Goal: Check status: Check status

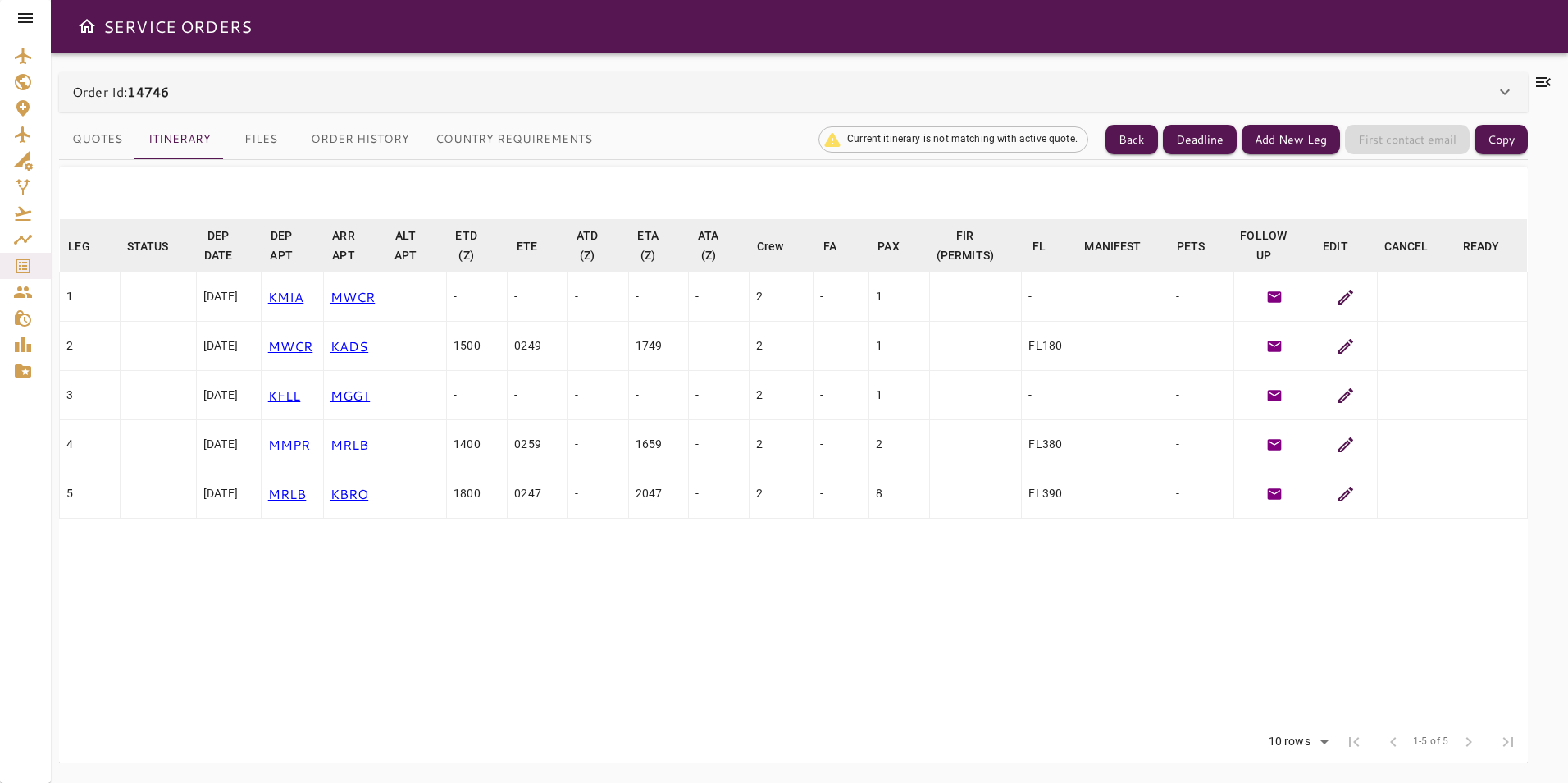
click at [37, 14] on div at bounding box center [25, 18] width 51 height 36
click at [33, 14] on icon at bounding box center [25, 18] width 15 height 10
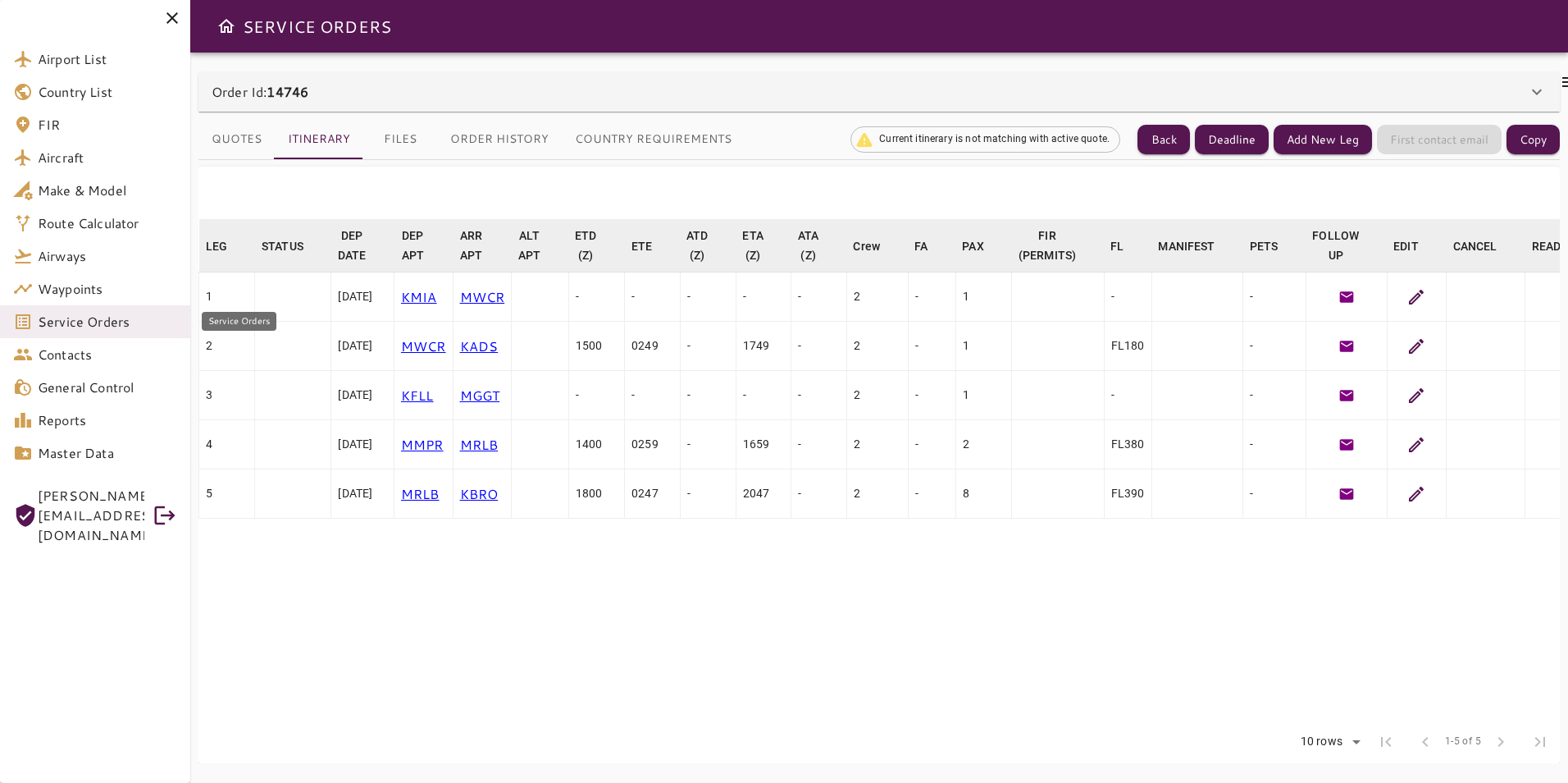
click at [80, 321] on span "Service Orders" at bounding box center [107, 322] width 139 height 20
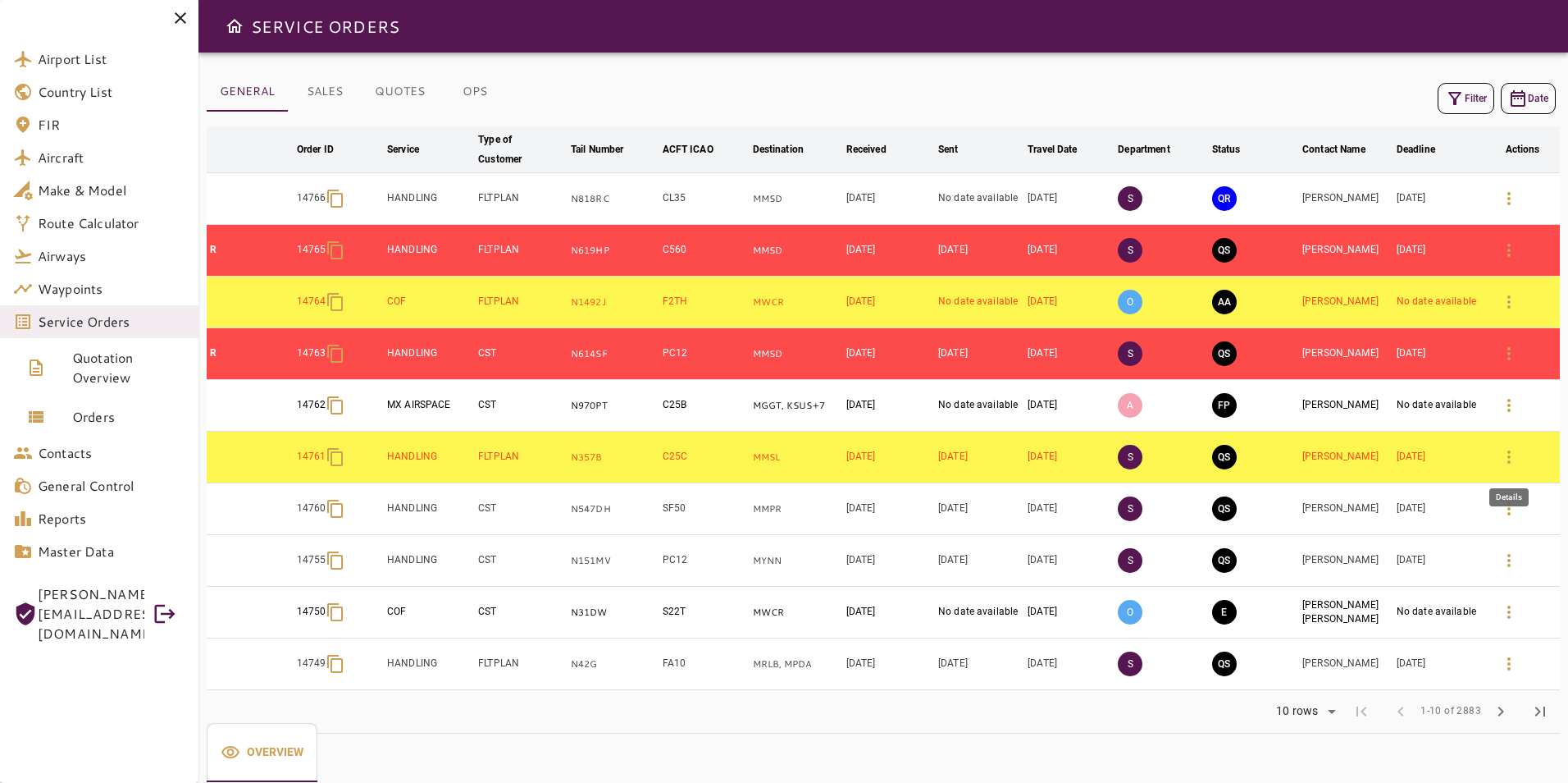
click at [1517, 455] on icon "button" at bounding box center [1509, 457] width 20 height 20
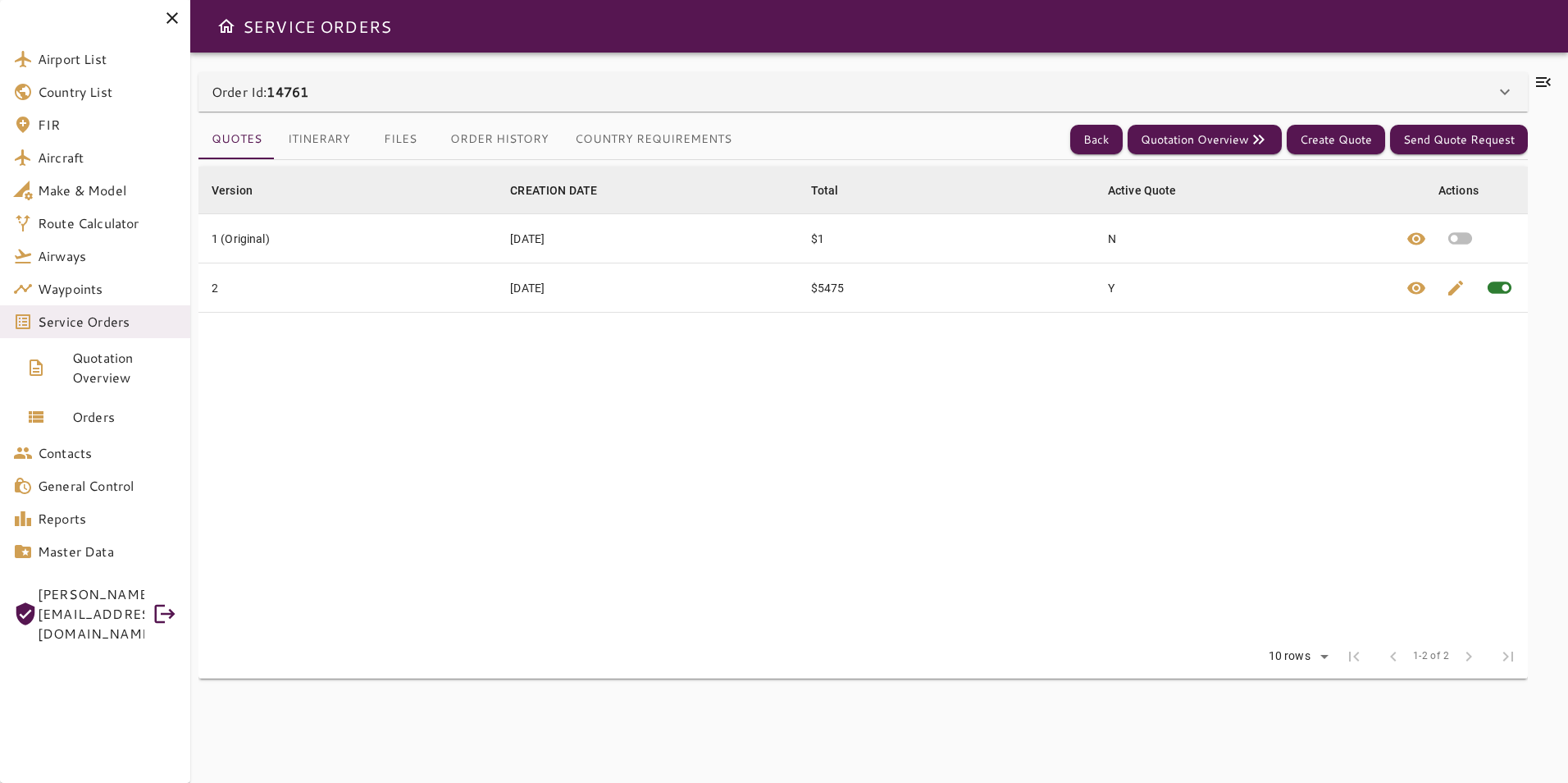
click at [626, 87] on div "Order Id: 14761" at bounding box center [853, 92] width 1284 height 20
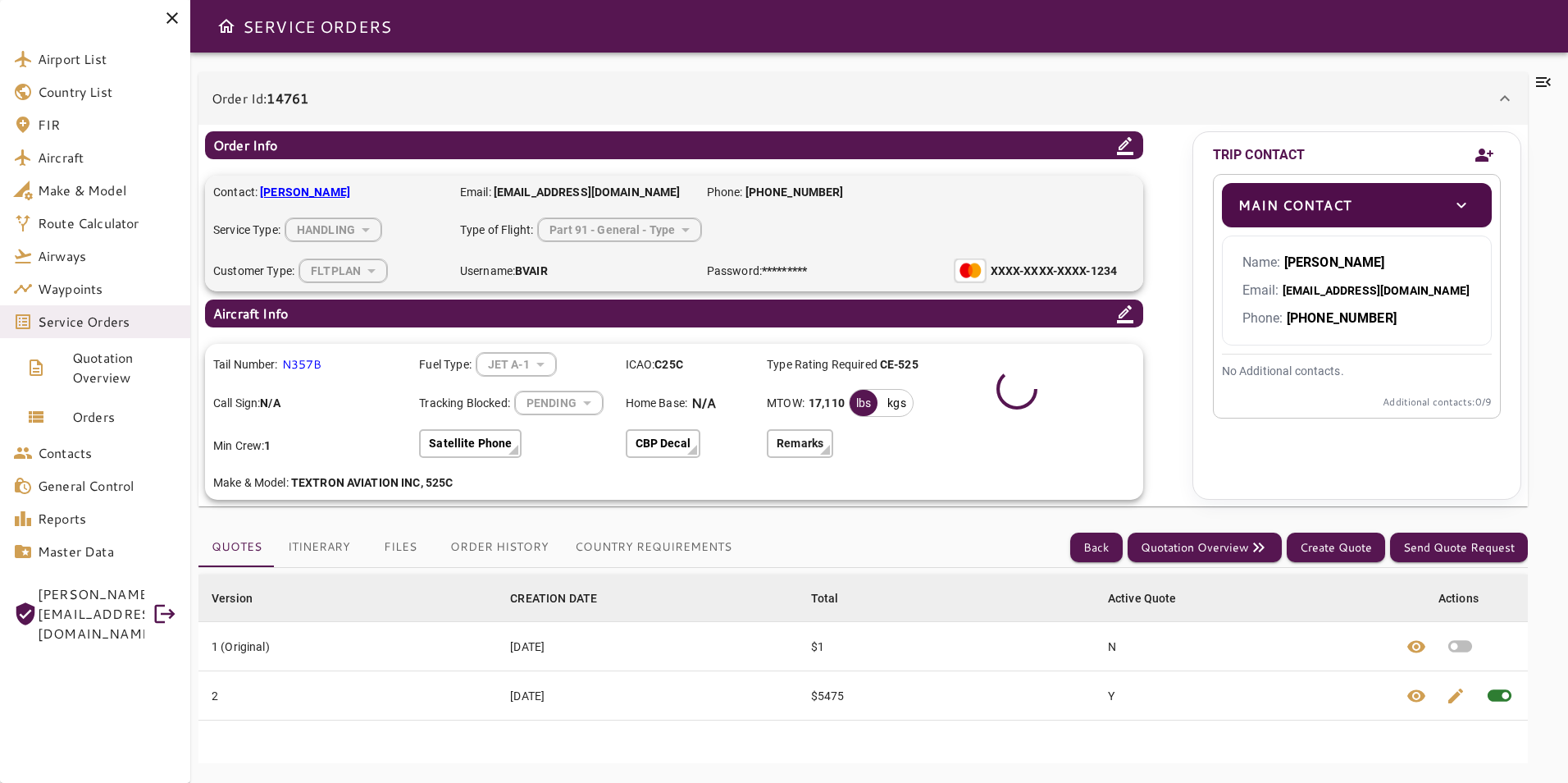
click at [491, 542] on button "Order History" at bounding box center [499, 548] width 125 height 39
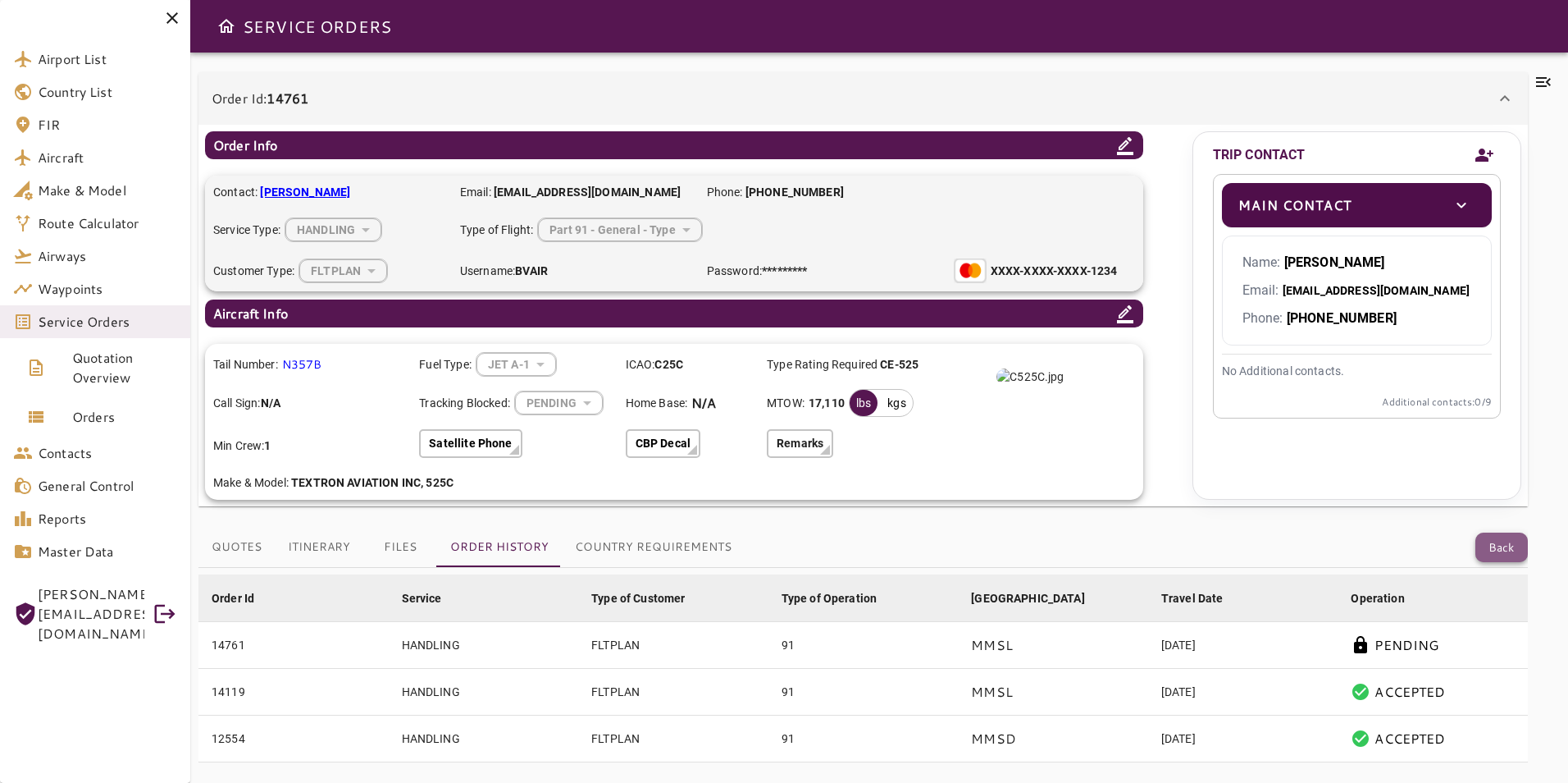
click at [1512, 546] on button "Back" at bounding box center [1501, 548] width 53 height 30
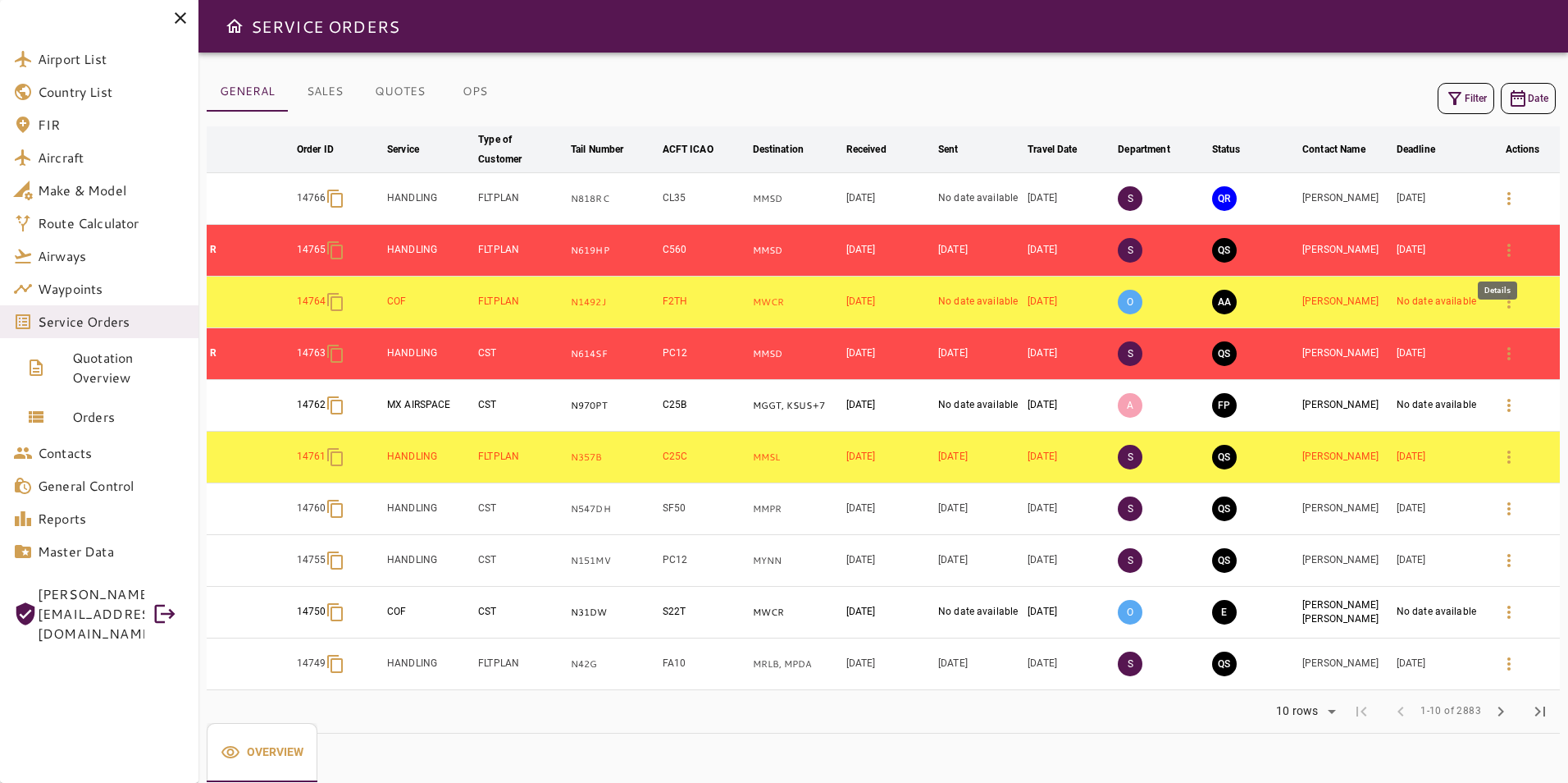
click at [1515, 247] on icon "button" at bounding box center [1509, 251] width 20 height 20
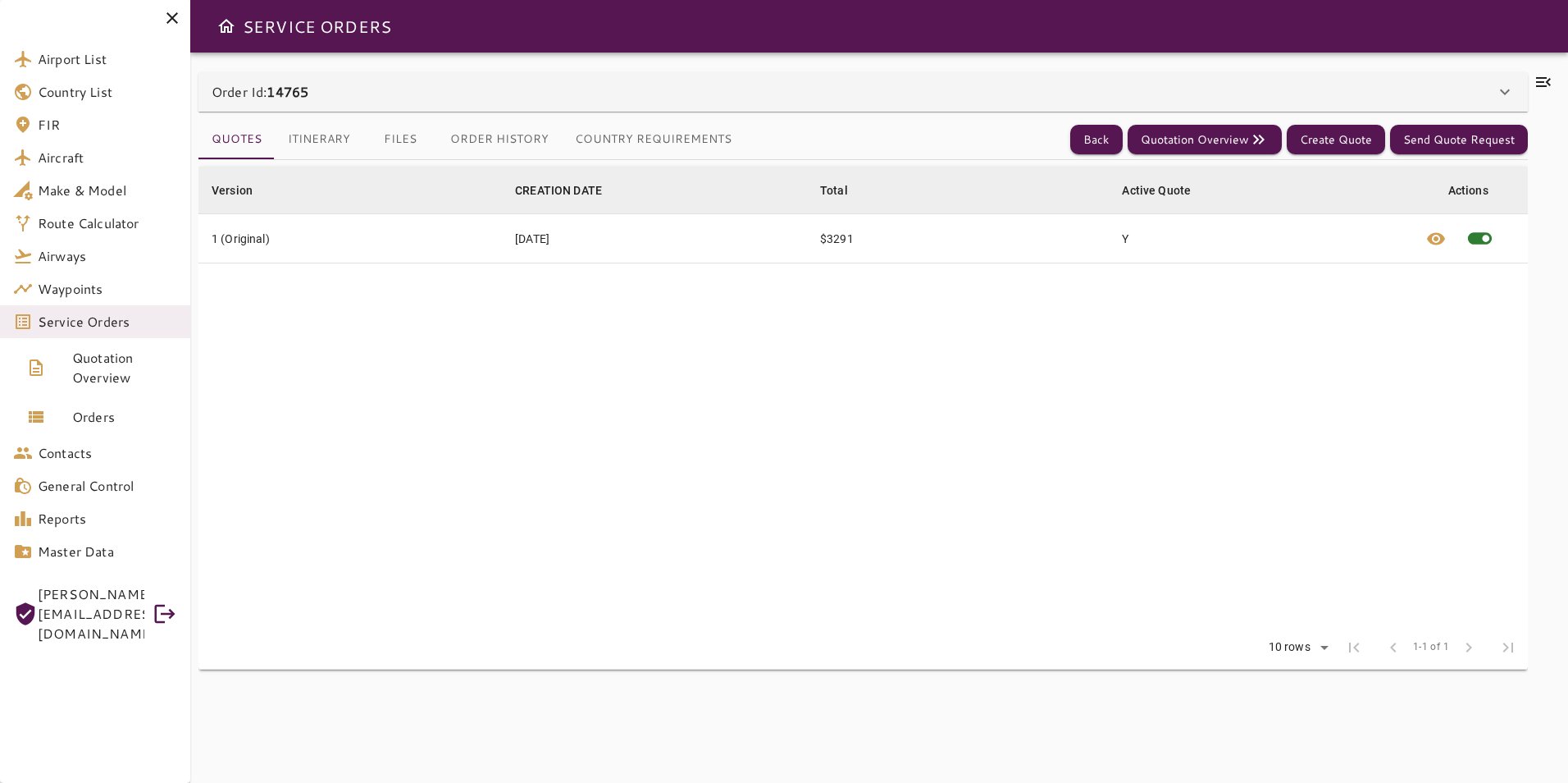
click at [628, 85] on div "Order Id: 14765" at bounding box center [853, 92] width 1284 height 20
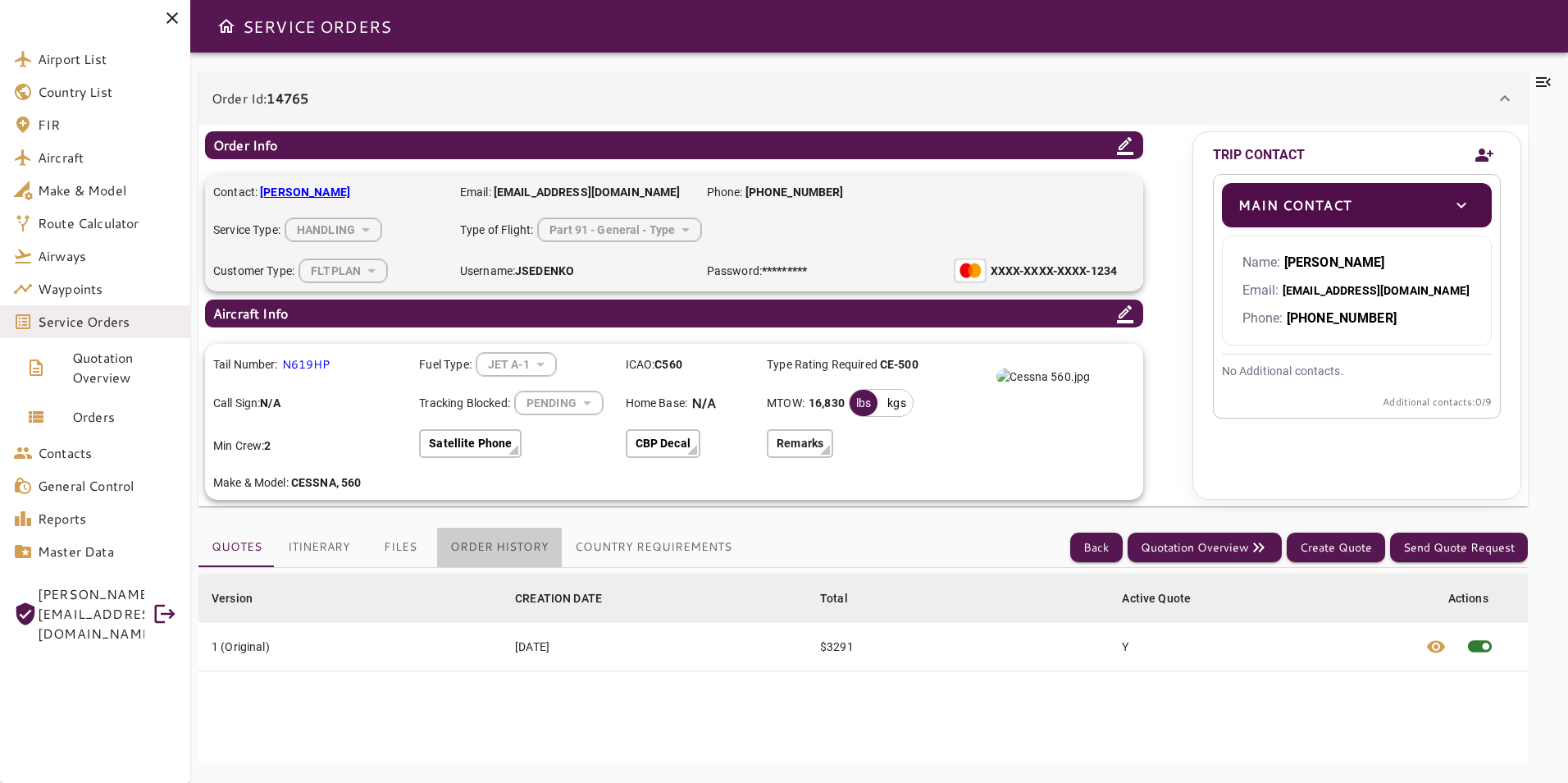
click at [505, 542] on button "Order History" at bounding box center [499, 548] width 125 height 39
